Goal: Task Accomplishment & Management: Use online tool/utility

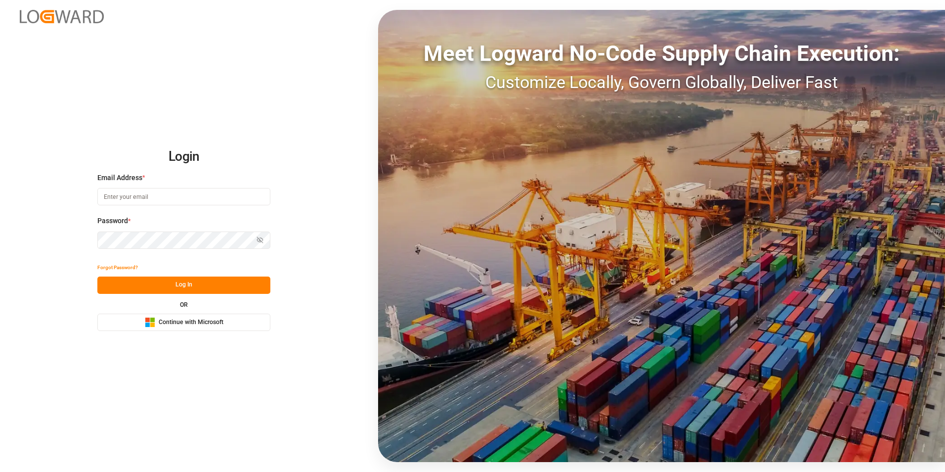
click at [144, 199] on input at bounding box center [183, 196] width 173 height 17
type input "[PERSON_NAME][EMAIL_ADDRESS][PERSON_NAME][DOMAIN_NAME]"
click at [189, 285] on button "Log In" at bounding box center [183, 284] width 173 height 17
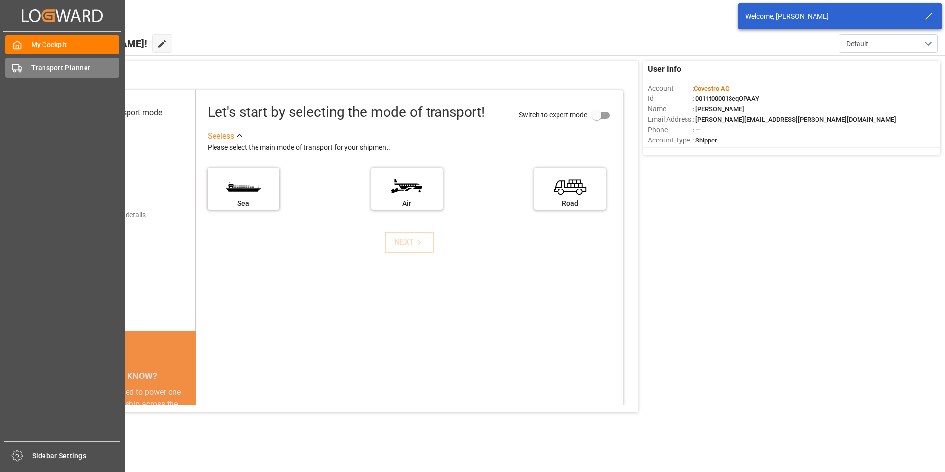
click at [16, 69] on icon at bounding box center [17, 68] width 10 height 10
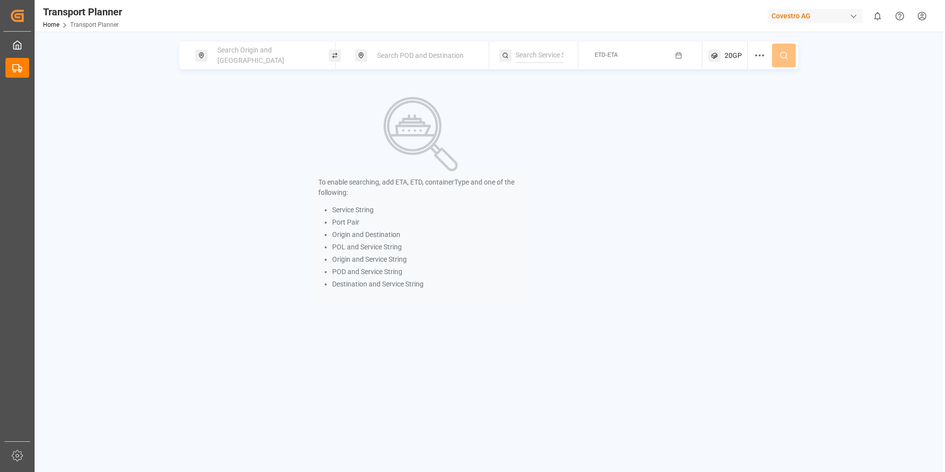
click at [289, 55] on div "Search Origin and [GEOGRAPHIC_DATA]" at bounding box center [265, 55] width 107 height 29
click at [251, 130] on input at bounding box center [256, 134] width 99 height 15
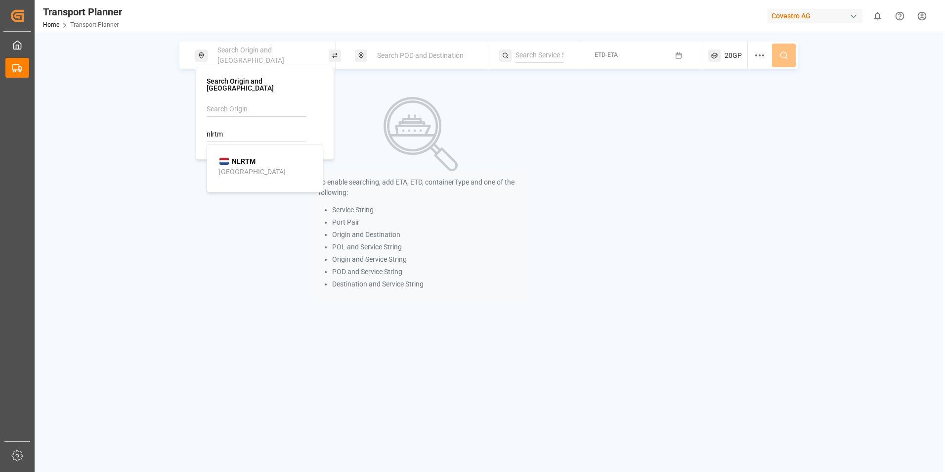
click at [249, 157] on b "NLRTM" at bounding box center [244, 161] width 24 height 8
type input "NLRTM"
click at [399, 60] on div "Search POD and Destination" at bounding box center [424, 55] width 107 height 18
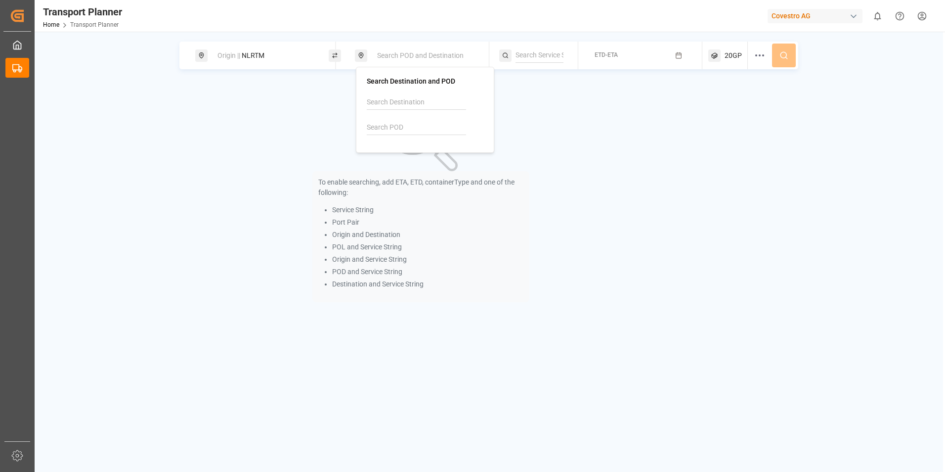
click at [394, 125] on input at bounding box center [416, 127] width 99 height 15
click at [395, 157] on b "CNSHA" at bounding box center [403, 154] width 23 height 8
type input "CNSHA"
click at [676, 56] on icon "button" at bounding box center [678, 55] width 7 height 7
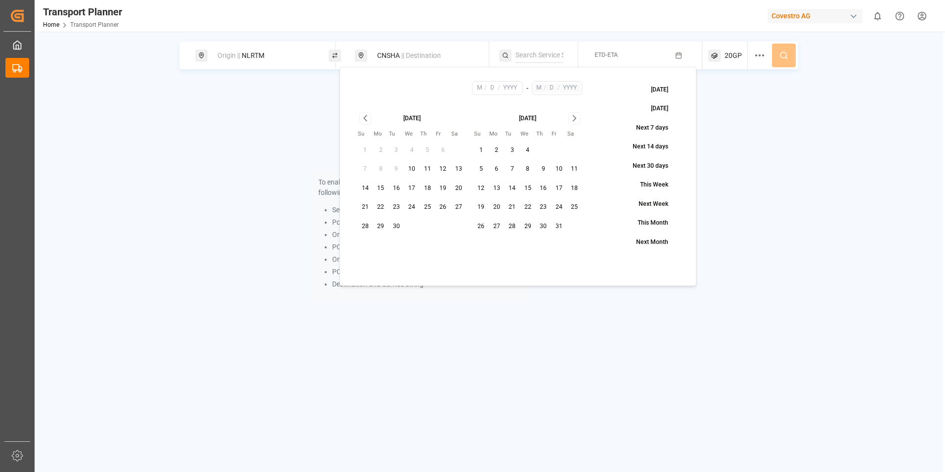
click at [512, 169] on button "7" at bounding box center [513, 169] width 16 height 16
type input "10"
type input "7"
type input "2025"
click at [541, 90] on input "text" at bounding box center [539, 88] width 10 height 9
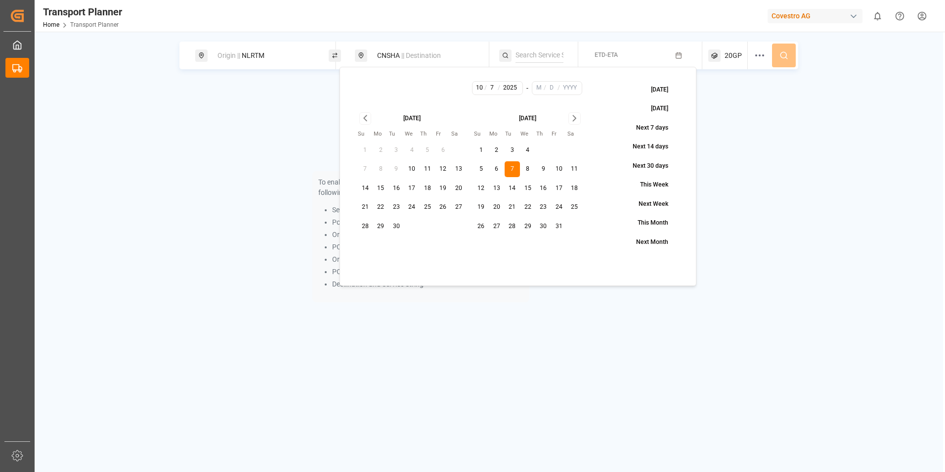
click at [573, 121] on icon "Go to next month" at bounding box center [574, 118] width 3 height 5
click at [496, 208] on button "22" at bounding box center [497, 207] width 16 height 16
type input "12"
type input "22"
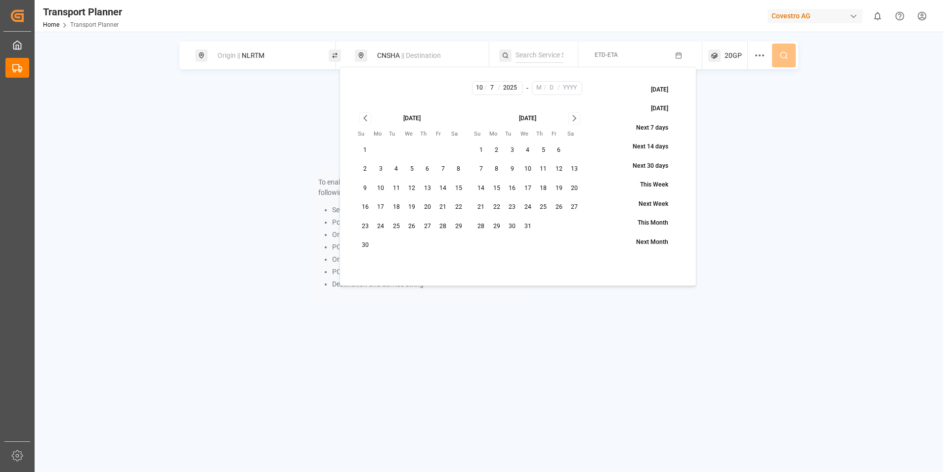
type input "2025"
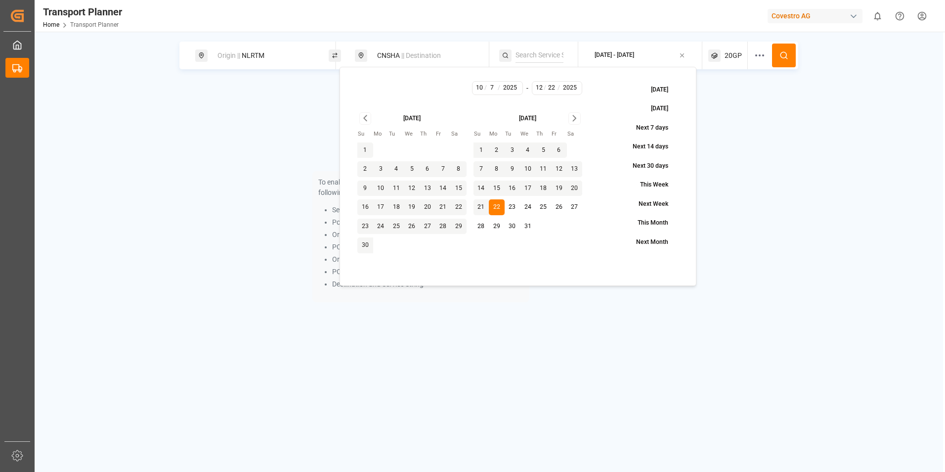
click at [732, 57] on span "20GP" at bounding box center [733, 55] width 17 height 10
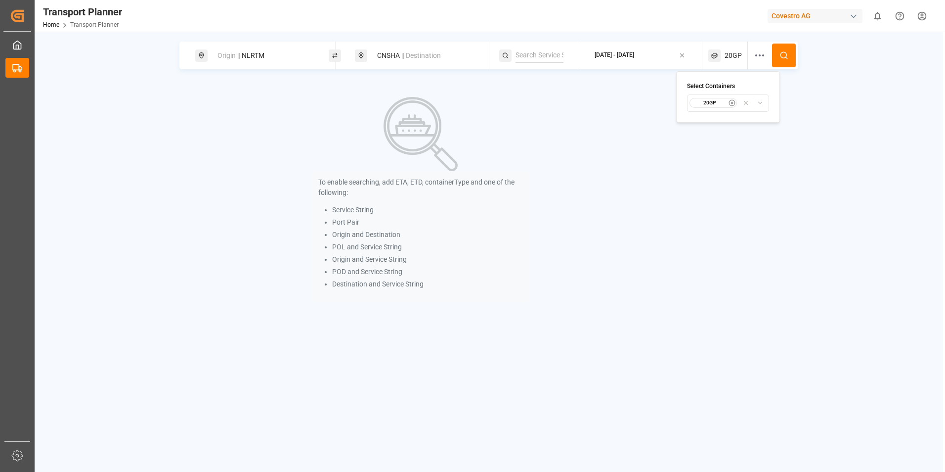
click at [724, 102] on small "20GP" at bounding box center [710, 102] width 35 height 7
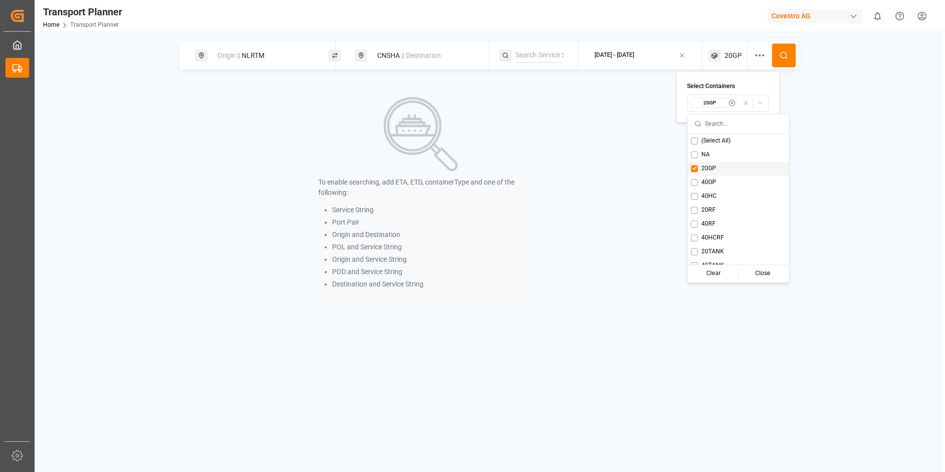
click at [696, 168] on button "Suggestions" at bounding box center [694, 168] width 7 height 7
click at [685, 180] on button "Suggestions" at bounding box center [685, 182] width 7 height 7
click at [780, 57] on icon at bounding box center [784, 55] width 9 height 9
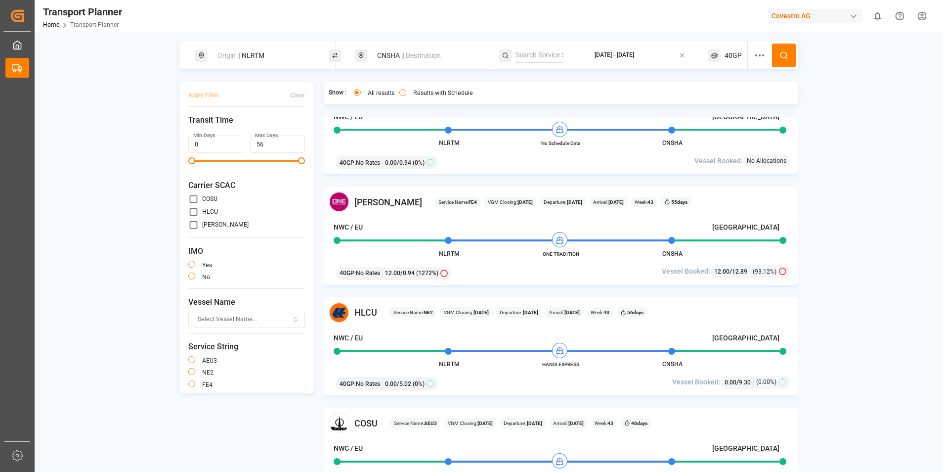
scroll to position [643, 0]
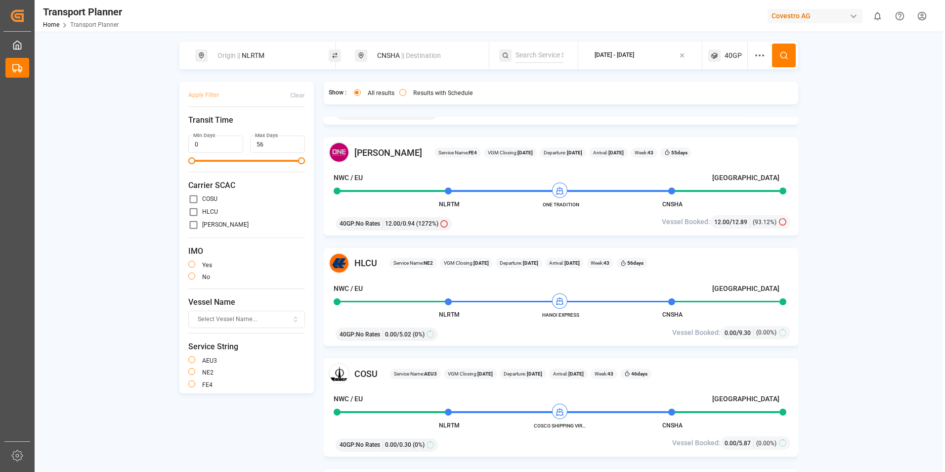
click at [733, 55] on span "40GP" at bounding box center [733, 55] width 17 height 10
click at [745, 104] on icon "button" at bounding box center [745, 102] width 3 height 3
click at [766, 103] on icon "button" at bounding box center [768, 102] width 12 height 7
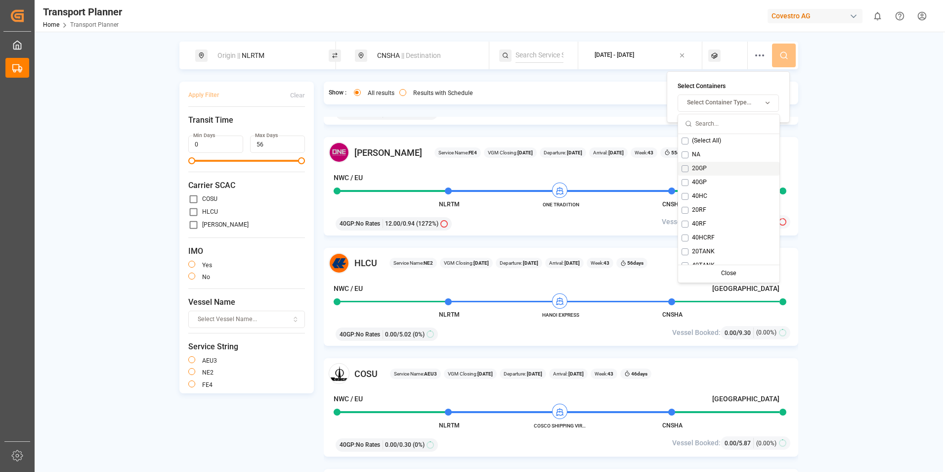
click at [688, 169] on button "Suggestions" at bounding box center [685, 168] width 7 height 7
click at [629, 116] on div "Show : All results Results with Schedule HLCU Service Name: NE2 VGM Closing: [D…" at bounding box center [561, 288] width 475 height 412
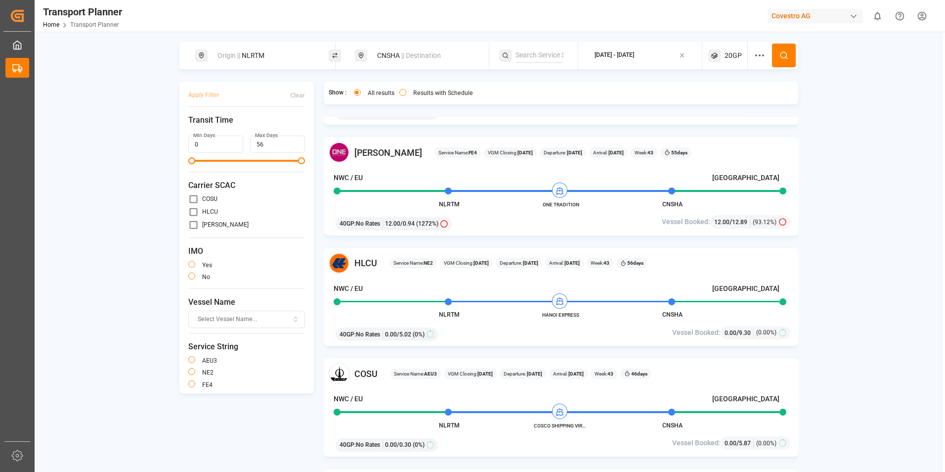
click at [593, 56] on button "[DATE] - [DATE]" at bounding box center [640, 55] width 112 height 19
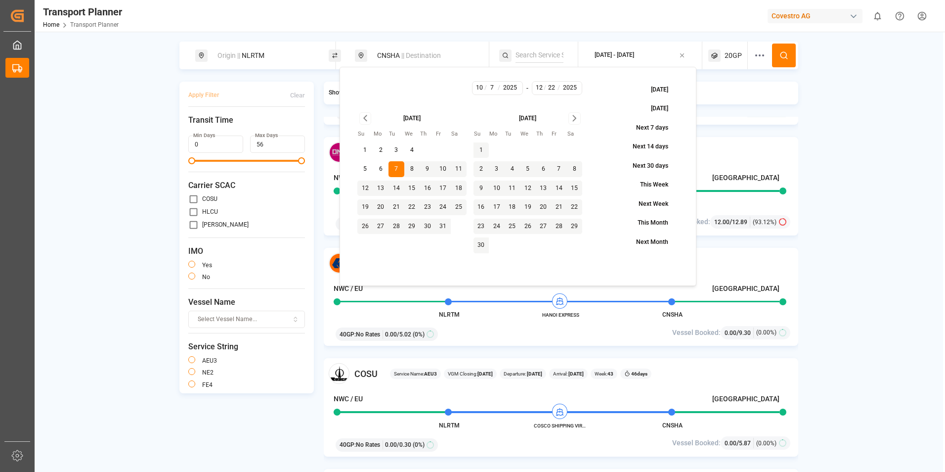
click at [443, 167] on button "10" at bounding box center [443, 169] width 16 height 16
type input "10"
click at [541, 88] on input "10" at bounding box center [539, 88] width 10 height 9
click at [480, 89] on input "10" at bounding box center [480, 88] width 10 height 9
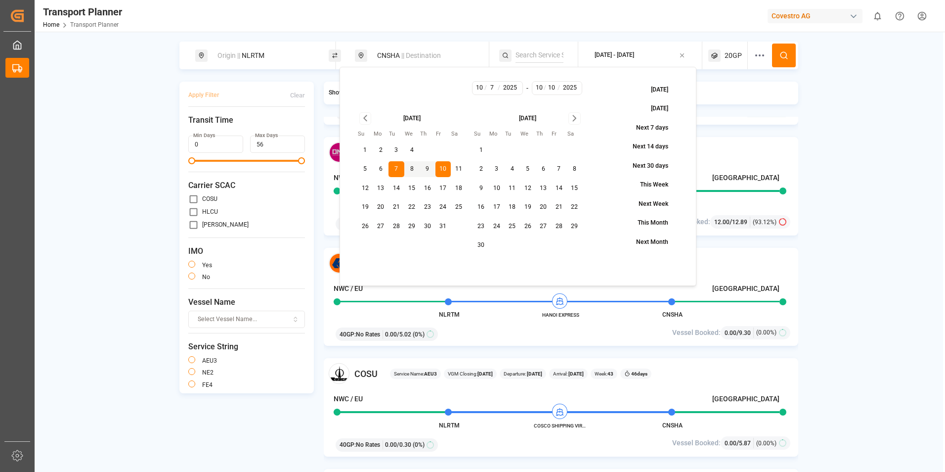
click at [546, 38] on div "Origin || NLRTM CNSHA || Destination [DATE] - [DATE] 20GP Apply Filter Clear Tr…" at bounding box center [489, 268] width 909 height 472
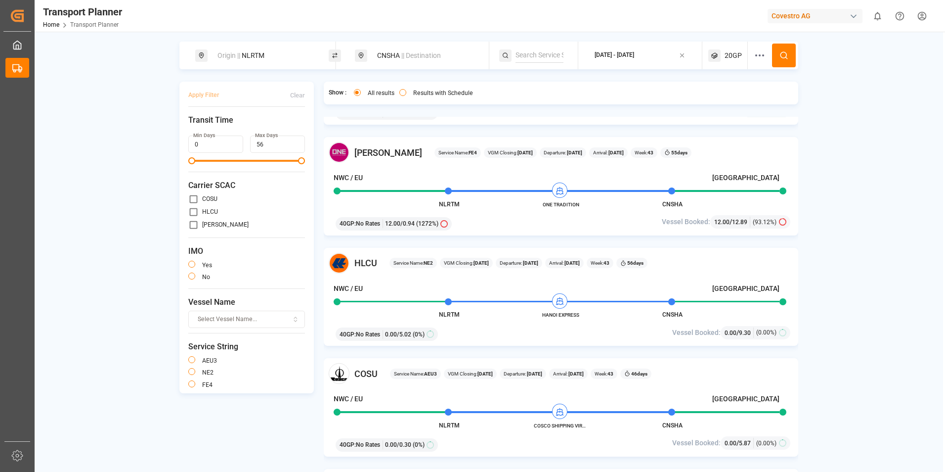
click at [683, 57] on icon "button" at bounding box center [682, 55] width 3 height 3
click at [632, 53] on button "ETD-ETA" at bounding box center [640, 55] width 112 height 19
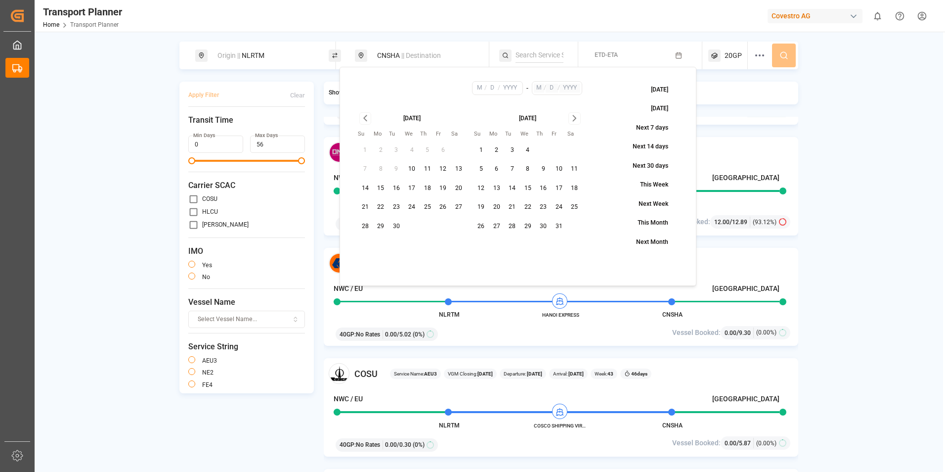
click at [562, 167] on button "10" at bounding box center [559, 169] width 16 height 16
type input "10"
type input "2025"
click at [539, 87] on input "text" at bounding box center [539, 88] width 10 height 9
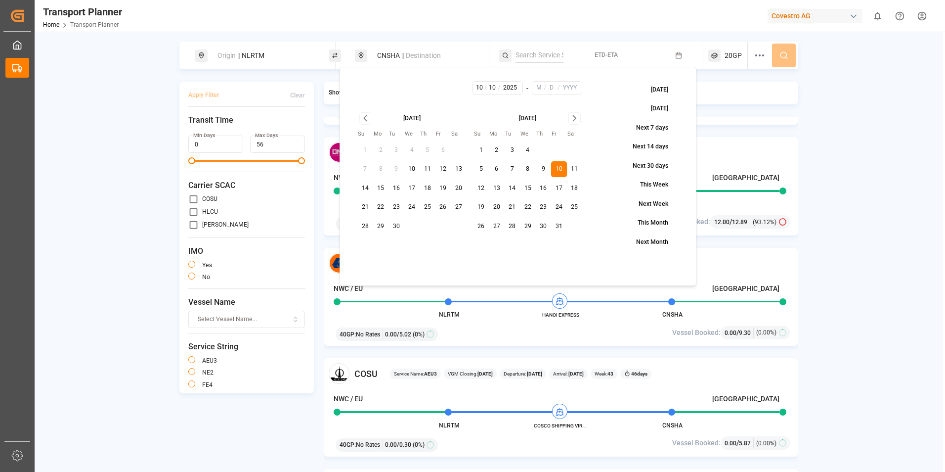
click at [574, 117] on icon "Go to next month" at bounding box center [574, 118] width 3 height 5
click at [561, 206] on button "26" at bounding box center [559, 207] width 16 height 16
type input "12"
type input "26"
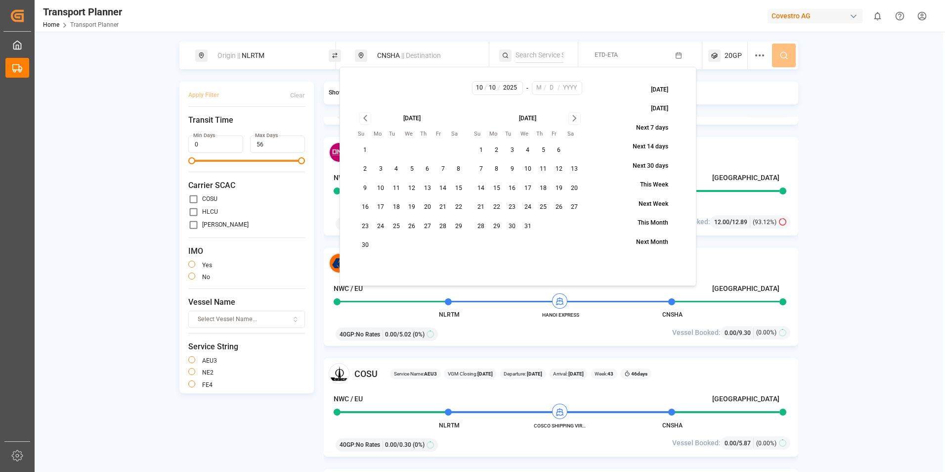
type input "2025"
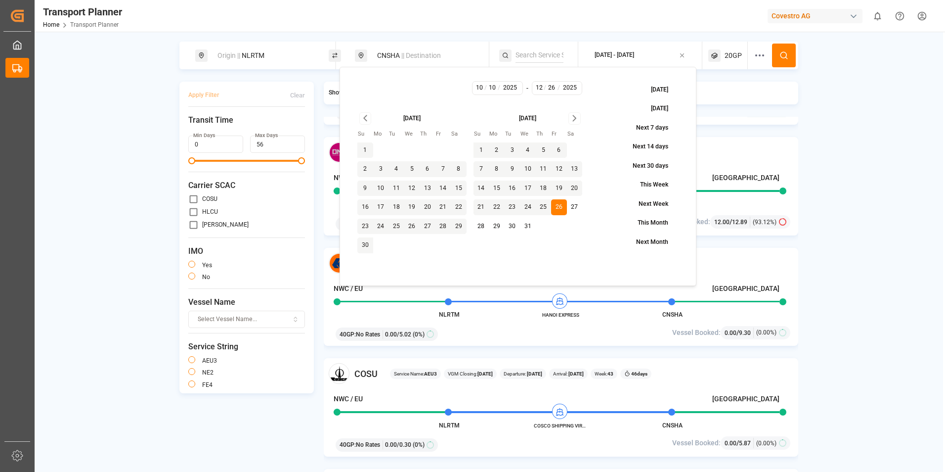
click at [784, 55] on icon at bounding box center [784, 55] width 9 height 9
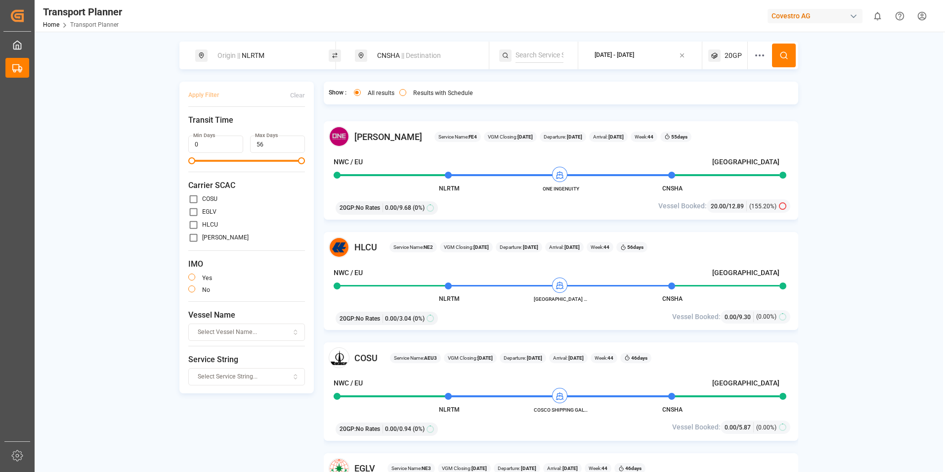
scroll to position [1335, 0]
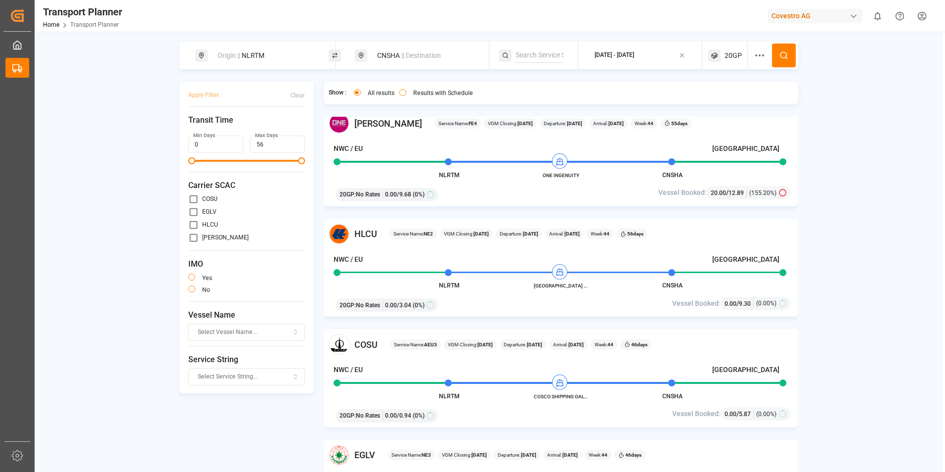
click at [576, 395] on span "COSCO SHIPPING GALAXY" at bounding box center [561, 395] width 54 height 7
click at [634, 55] on div "[DATE] - [DATE]" at bounding box center [615, 55] width 40 height 9
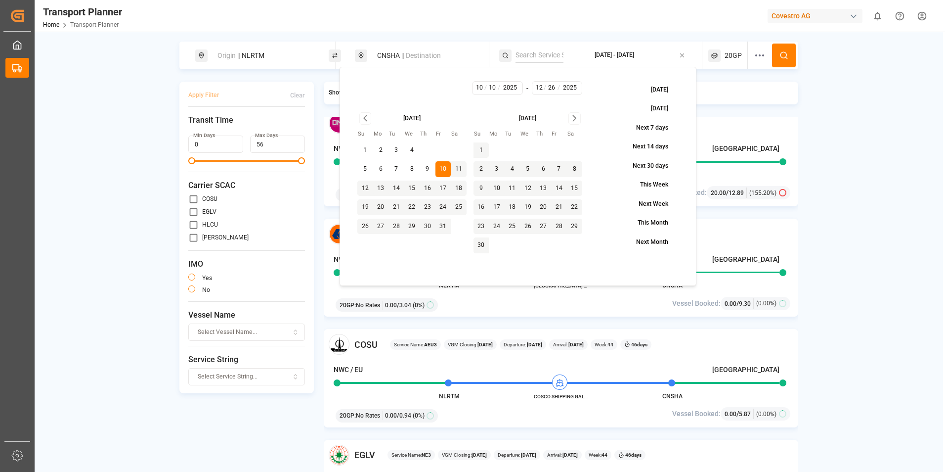
click at [542, 87] on input "12" at bounding box center [539, 88] width 10 height 9
click at [553, 87] on input "26" at bounding box center [552, 88] width 12 height 9
click at [541, 87] on input "12" at bounding box center [539, 88] width 10 height 9
click at [571, 117] on icon "Go to next month" at bounding box center [574, 118] width 11 height 12
click at [499, 188] on button "15" at bounding box center [497, 188] width 16 height 16
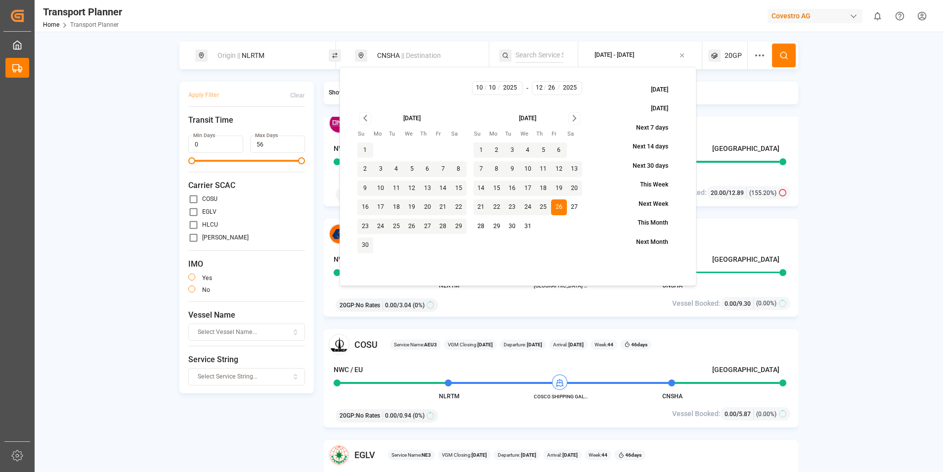
type input "15"
click at [787, 52] on icon at bounding box center [784, 55] width 9 height 9
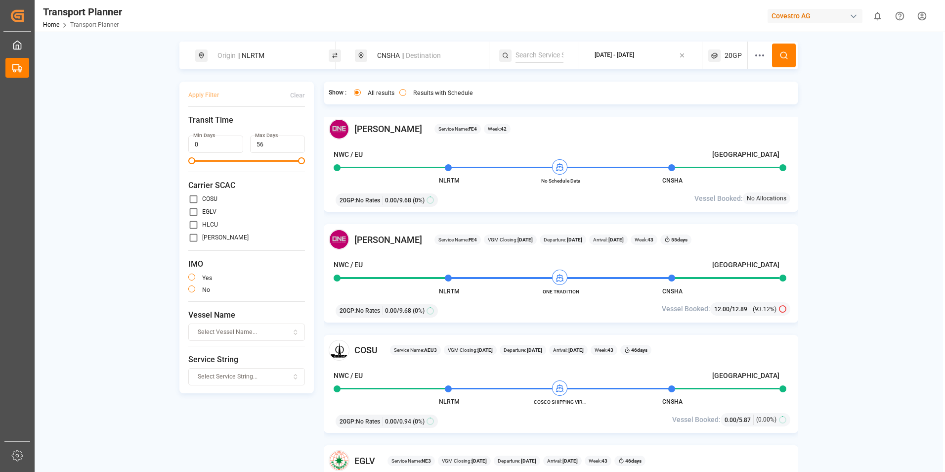
scroll to position [791, 0]
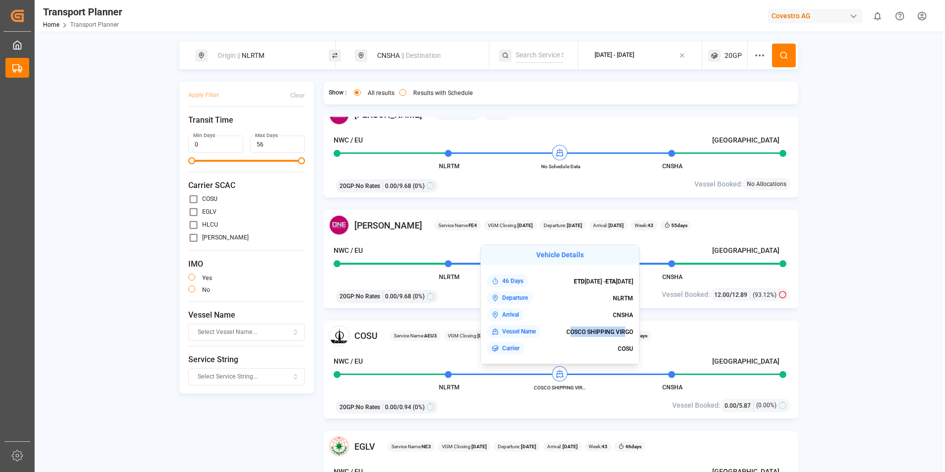
drag, startPoint x: 568, startPoint y: 332, endPoint x: 624, endPoint y: 332, distance: 55.4
click at [624, 332] on span "COSCO SHIPPING VIRGO" at bounding box center [599, 331] width 67 height 7
drag, startPoint x: 624, startPoint y: 332, endPoint x: 633, endPoint y: 335, distance: 9.4
click at [633, 335] on div "Vessel Name COSCO SHIPPING VIRGO" at bounding box center [560, 331] width 146 height 13
copy span "COSCO SHIPPING VIRGO"
